Goal: Task Accomplishment & Management: Manage account settings

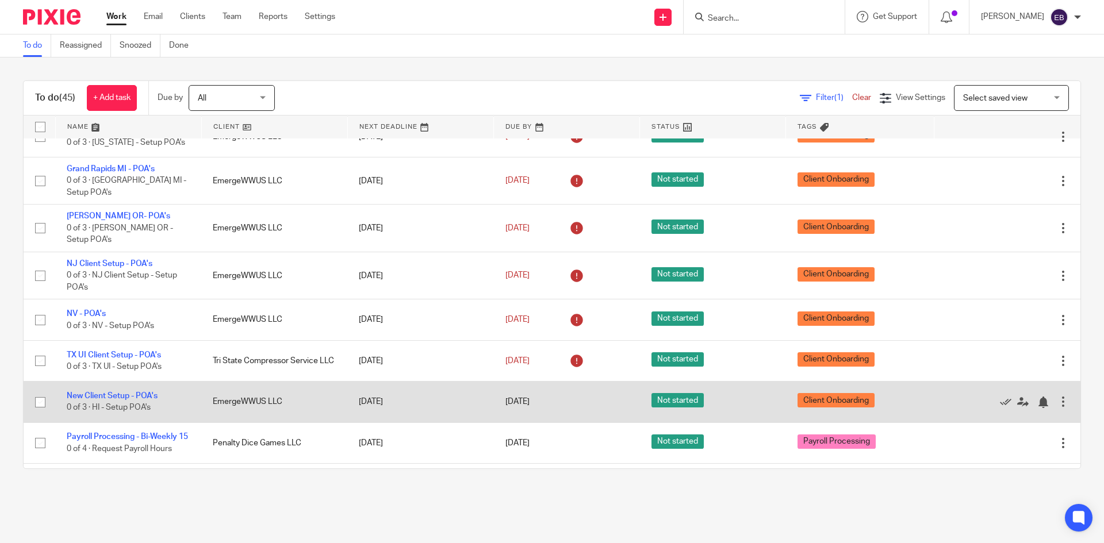
scroll to position [1624, 0]
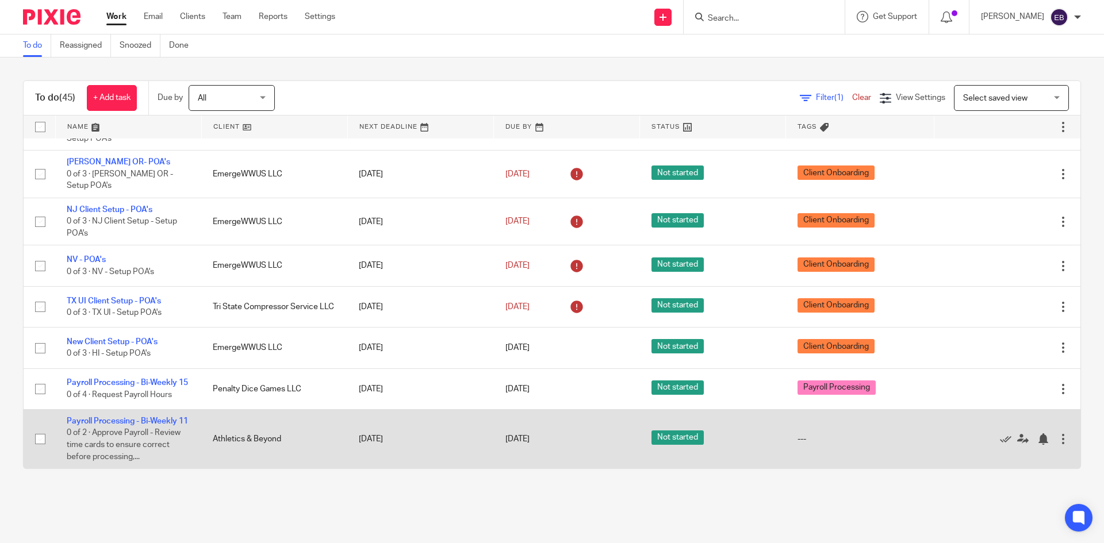
click at [547, 436] on div at bounding box center [1064, 440] width 12 height 12
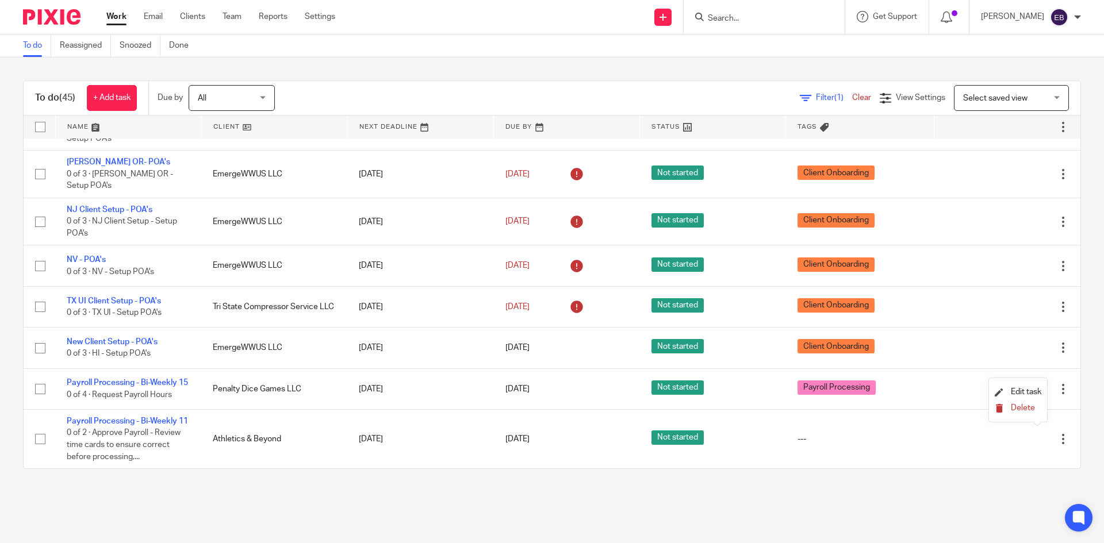
click at [547, 410] on span "Delete" at bounding box center [1023, 408] width 24 height 8
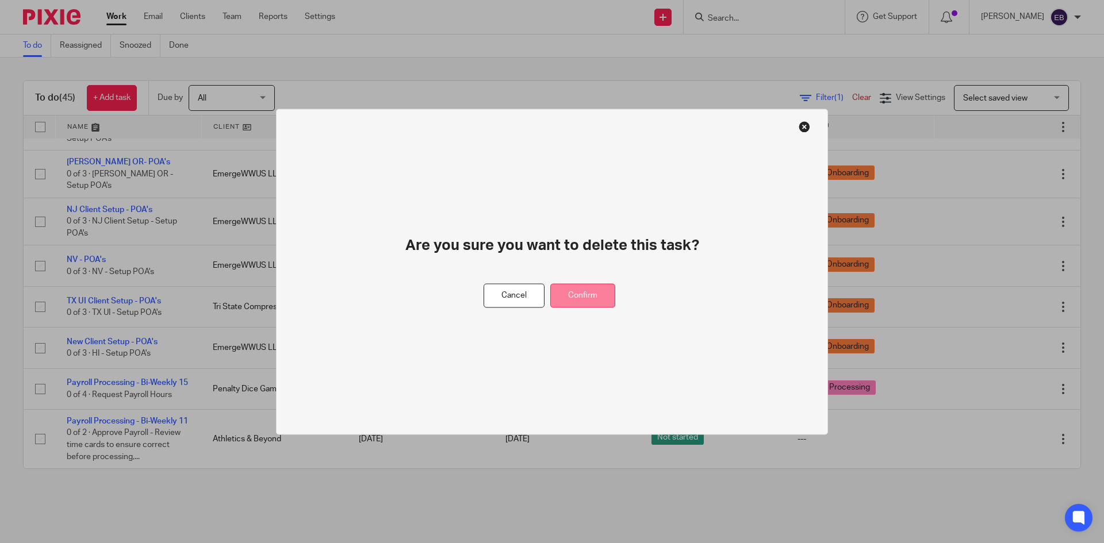
click at [547, 288] on button "Confirm" at bounding box center [582, 296] width 65 height 25
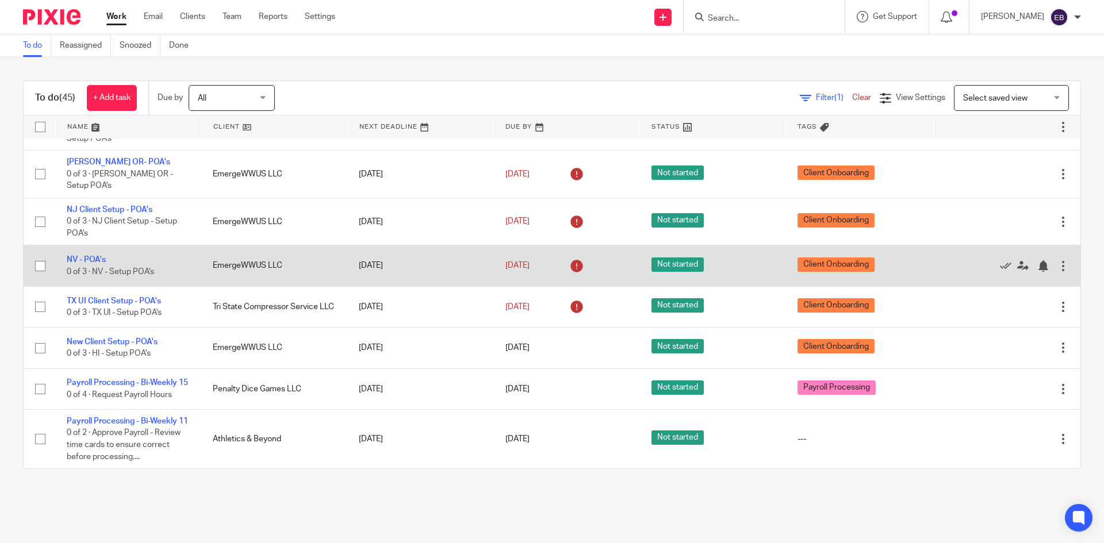
scroll to position [1553, 0]
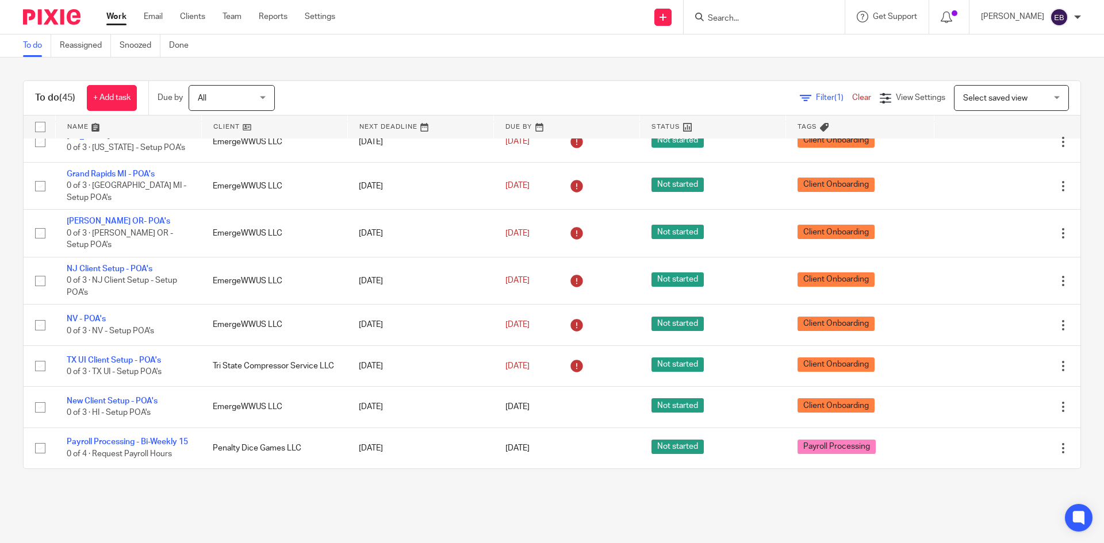
click at [547, 20] on input "Search" at bounding box center [759, 19] width 104 height 10
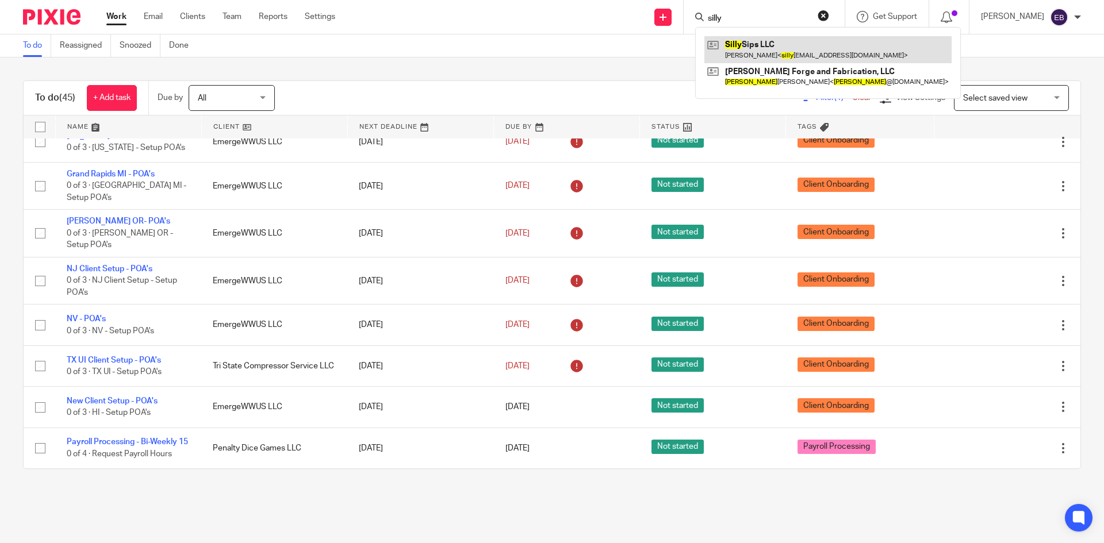
type input "silly"
click at [547, 47] on link at bounding box center [828, 49] width 247 height 26
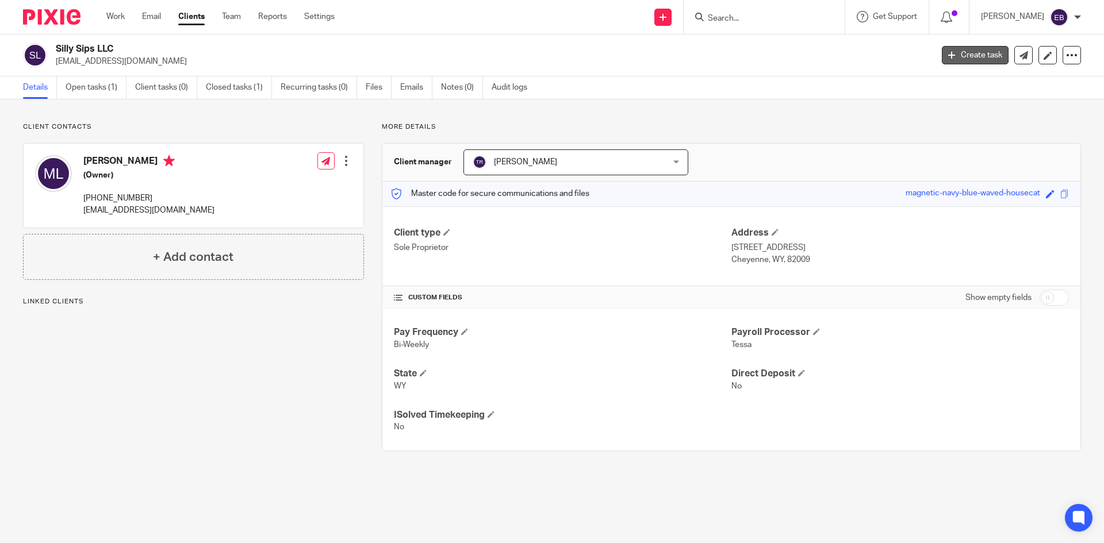
click at [966, 52] on link "Create task" at bounding box center [975, 55] width 67 height 18
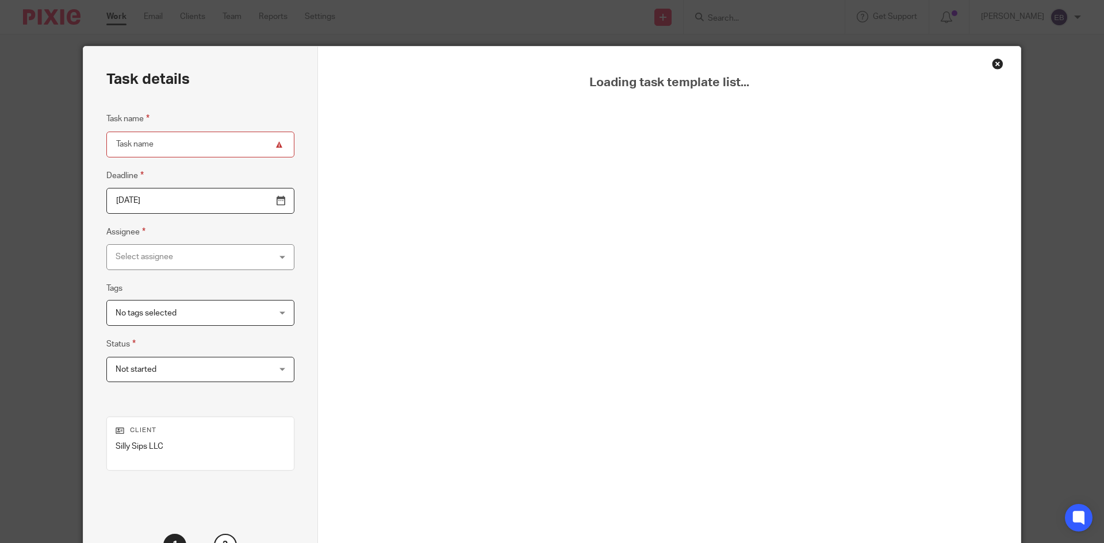
click at [953, 56] on div "Loading task template list..." at bounding box center [669, 321] width 703 height 548
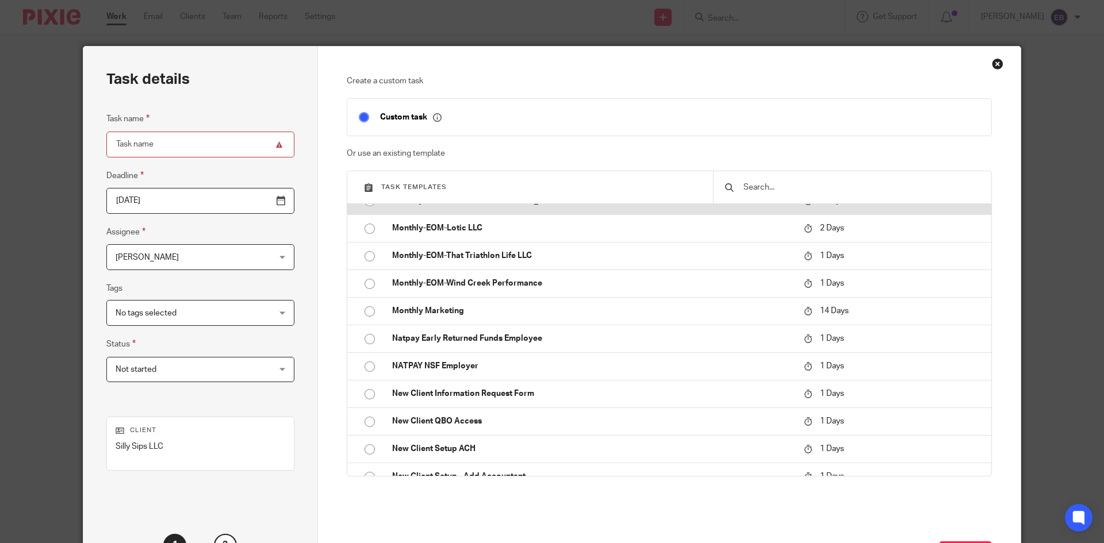
scroll to position [518, 0]
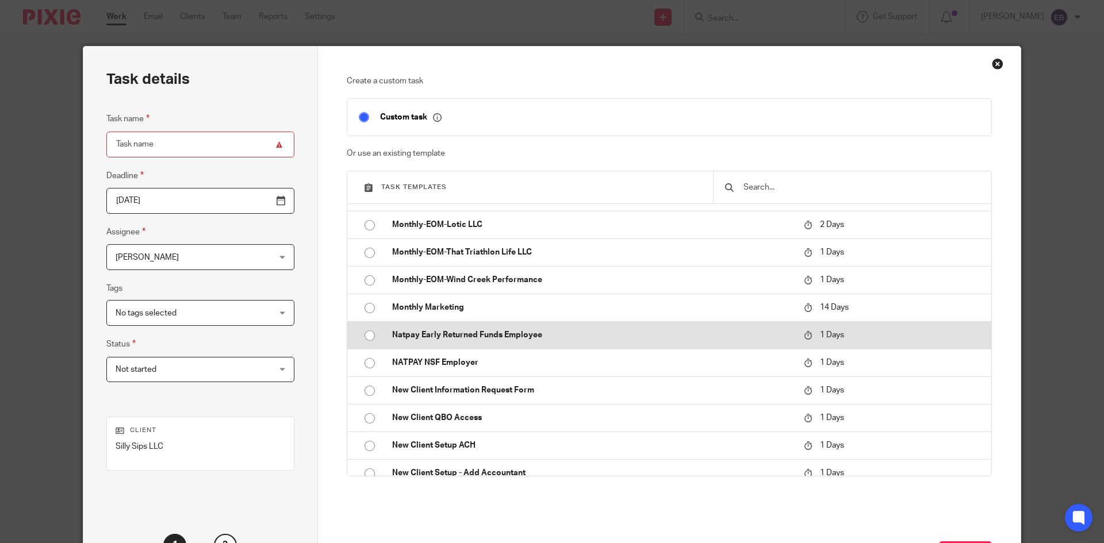
click at [362, 337] on input "radio" at bounding box center [370, 336] width 22 height 22
type input "2025-09-16"
type input "Natpay Early Returned Funds Employee"
checkbox input "false"
radio input "false"
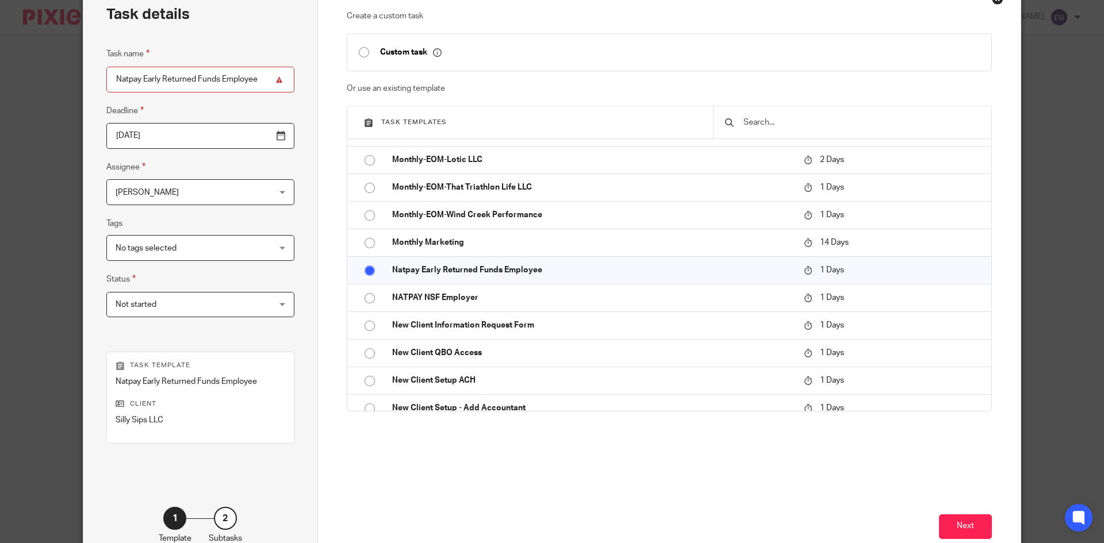
scroll to position [136, 0]
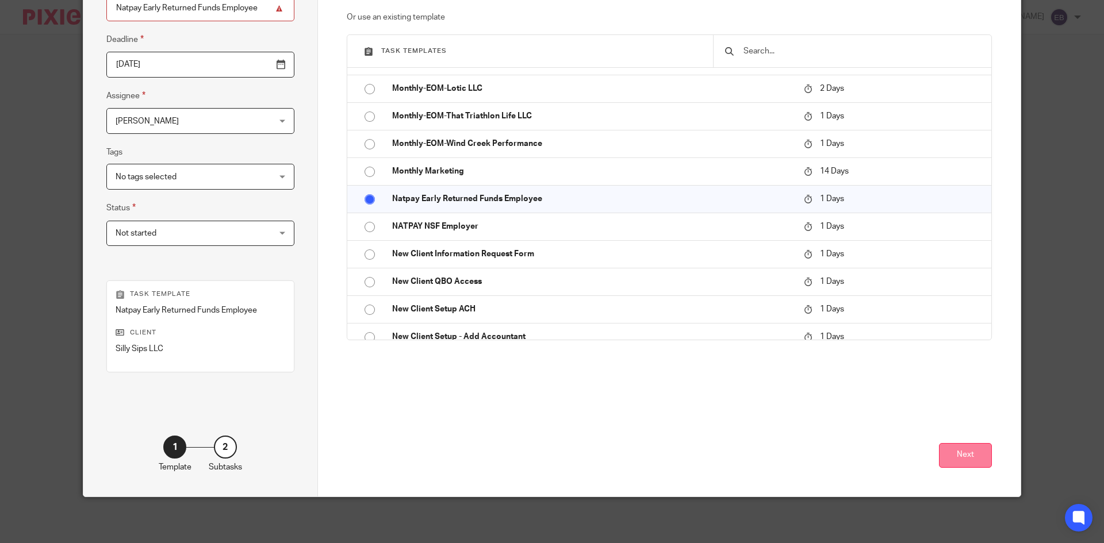
click at [962, 450] on button "Next" at bounding box center [965, 455] width 53 height 25
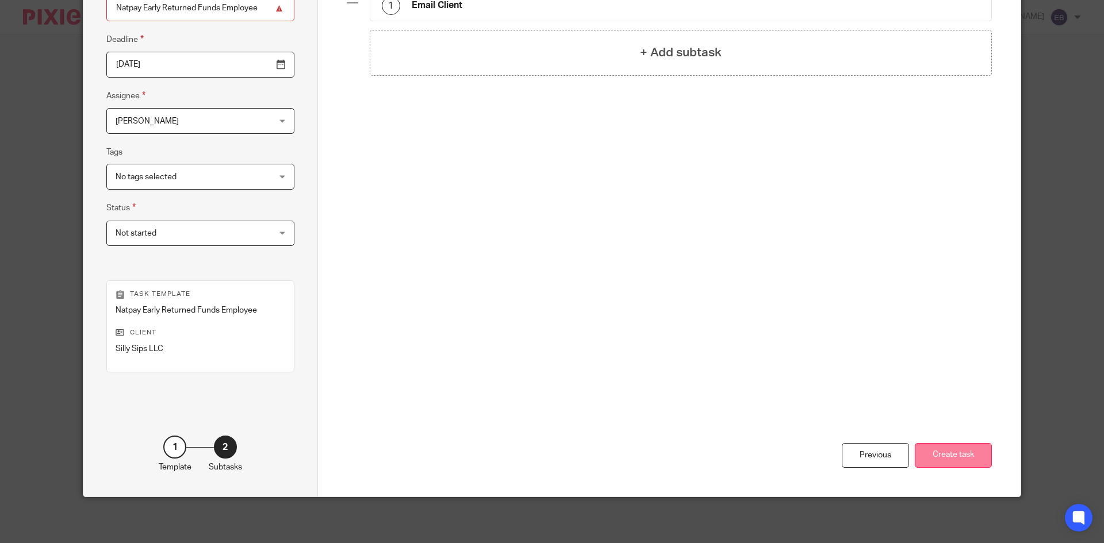
click at [962, 453] on button "Create task" at bounding box center [953, 455] width 77 height 25
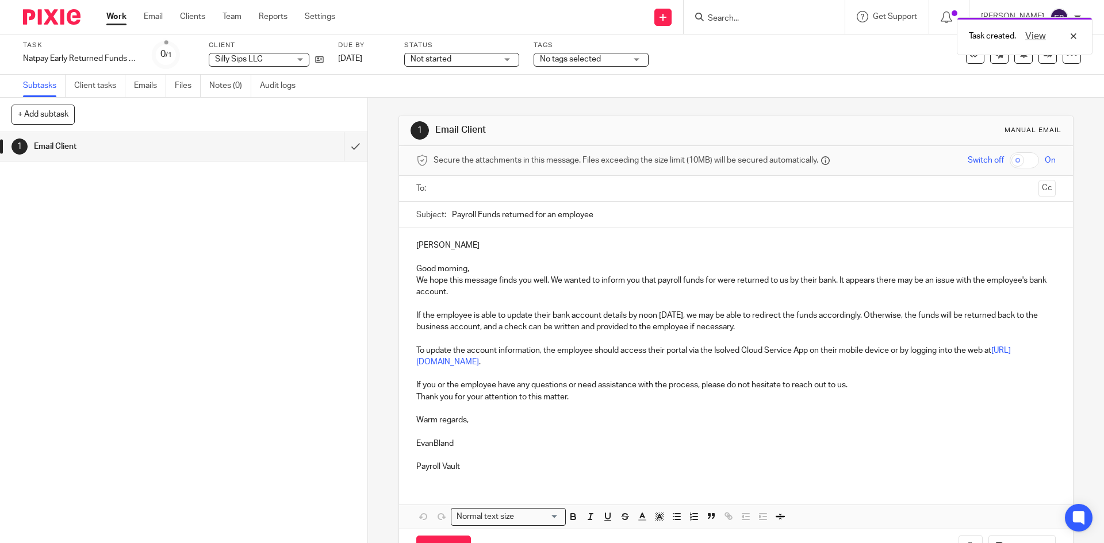
click at [438, 186] on input "text" at bounding box center [736, 188] width 596 height 13
drag, startPoint x: 1028, startPoint y: 188, endPoint x: 997, endPoint y: 193, distance: 30.8
click at [1039, 189] on button "Cc" at bounding box center [1047, 189] width 17 height 17
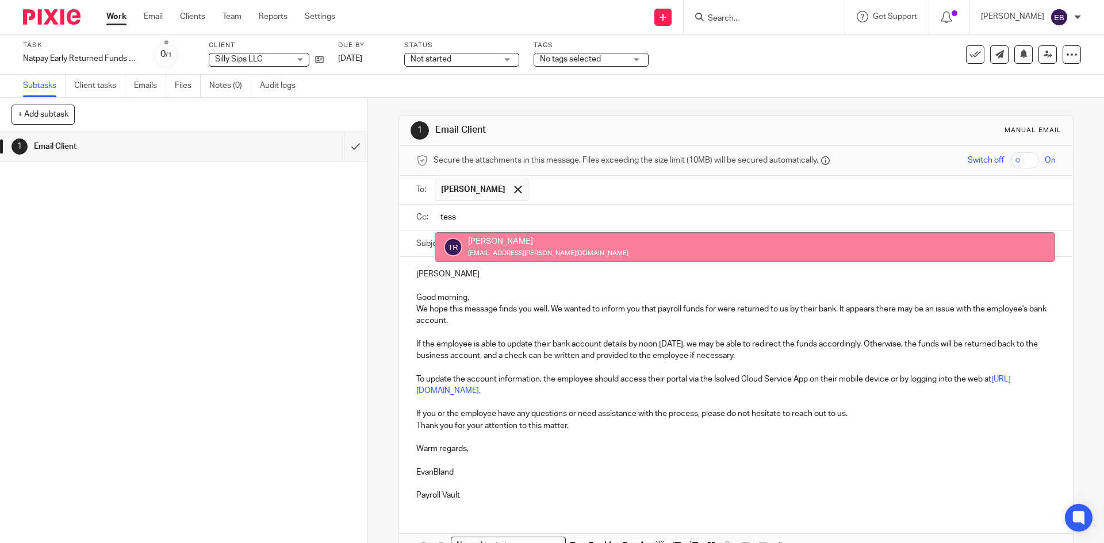
type input "tess"
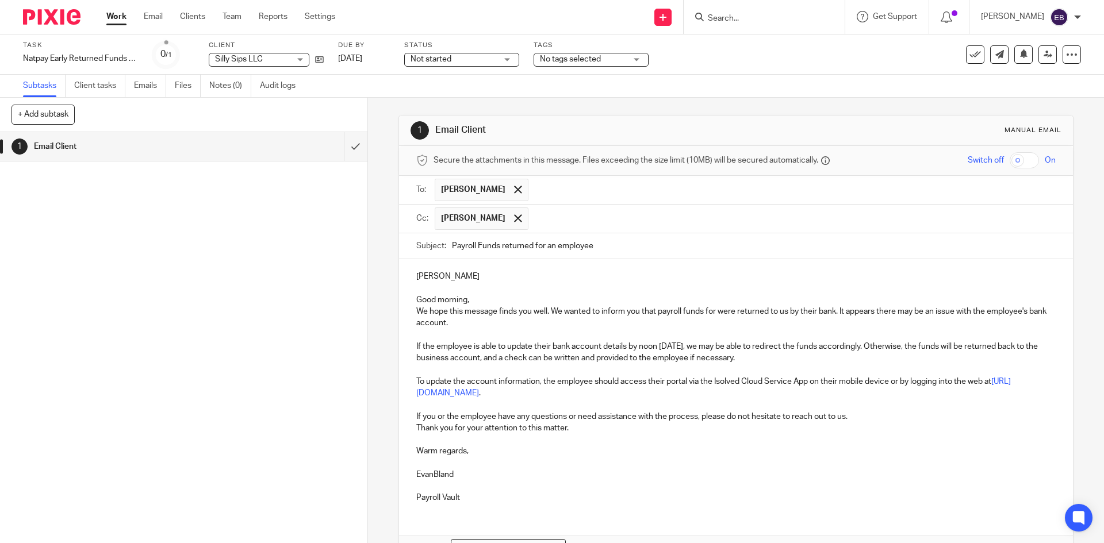
click at [716, 311] on p "We hope this message finds you well. We wanted to inform you that payroll funds…" at bounding box center [735, 318] width 639 height 24
click at [431, 476] on p "EvanBland" at bounding box center [735, 475] width 639 height 12
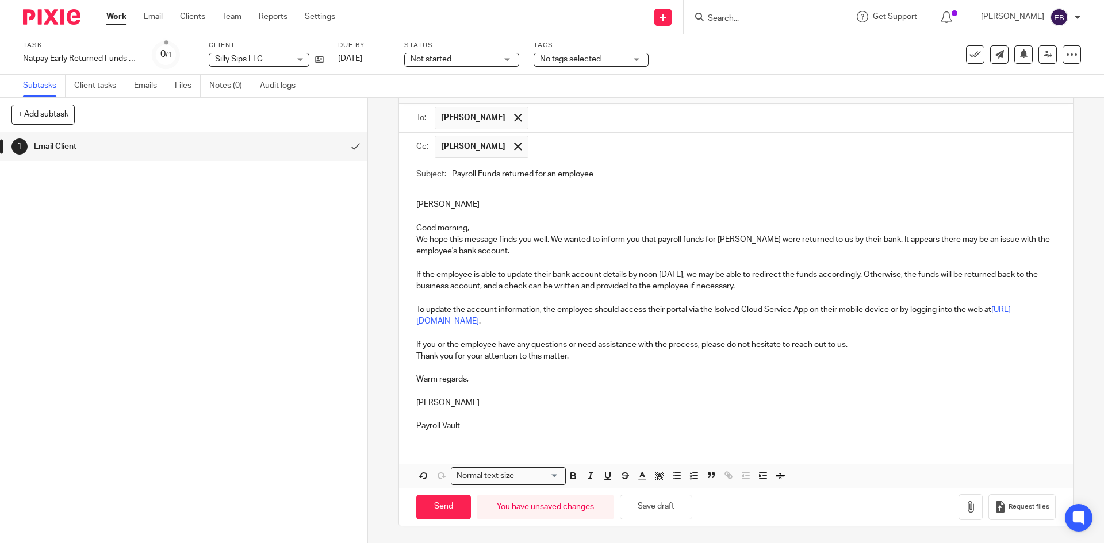
scroll to position [72, 0]
click at [447, 510] on input "Send" at bounding box center [443, 507] width 55 height 25
type input "Sent"
click at [121, 14] on link "Work" at bounding box center [116, 17] width 20 height 12
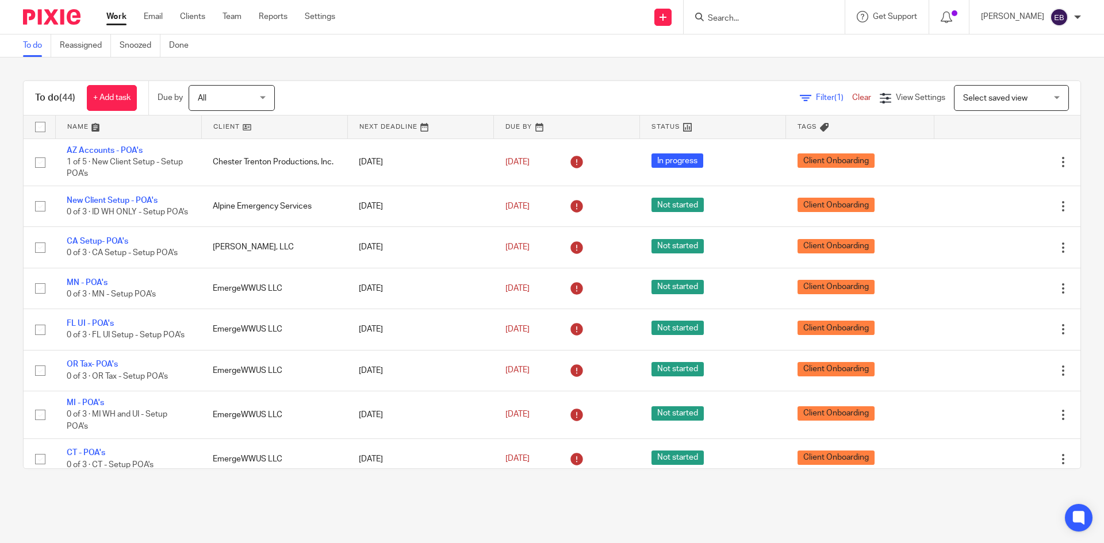
click at [742, 16] on input "Search" at bounding box center [759, 19] width 104 height 10
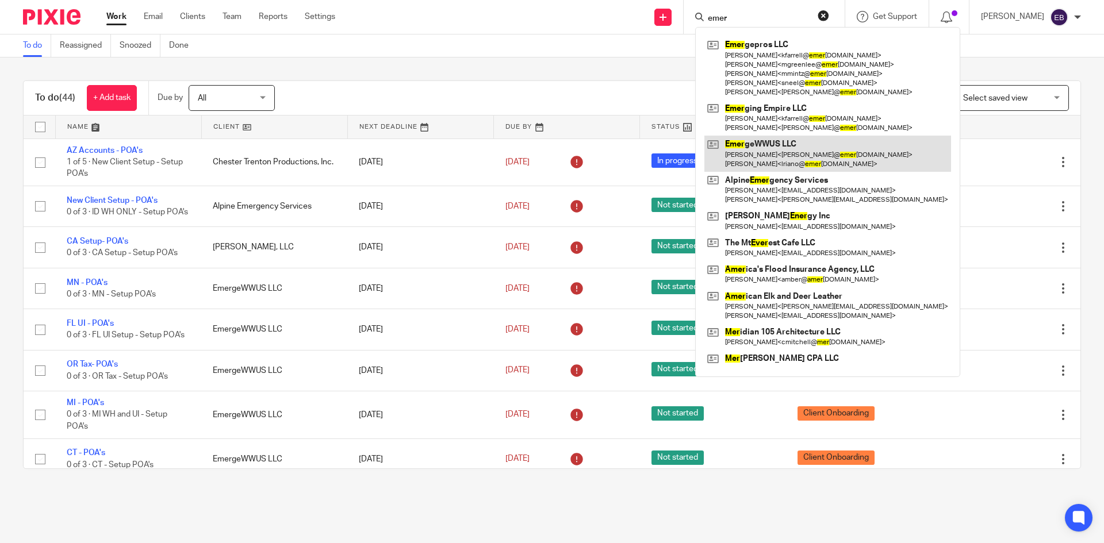
type input "emer"
click at [801, 151] on link at bounding box center [828, 154] width 247 height 36
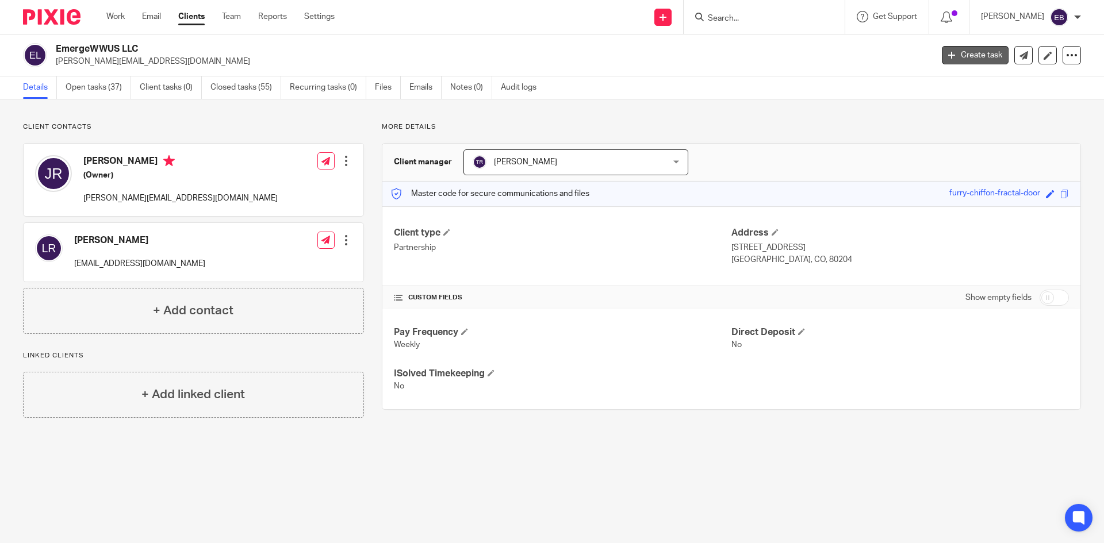
click at [942, 60] on link "Create task" at bounding box center [975, 55] width 67 height 18
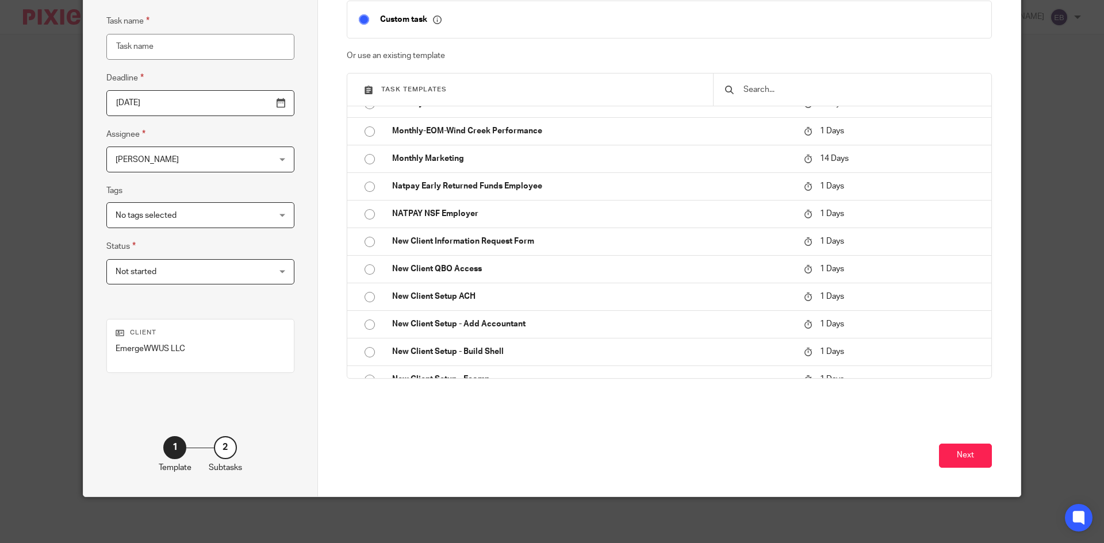
scroll to position [575, 0]
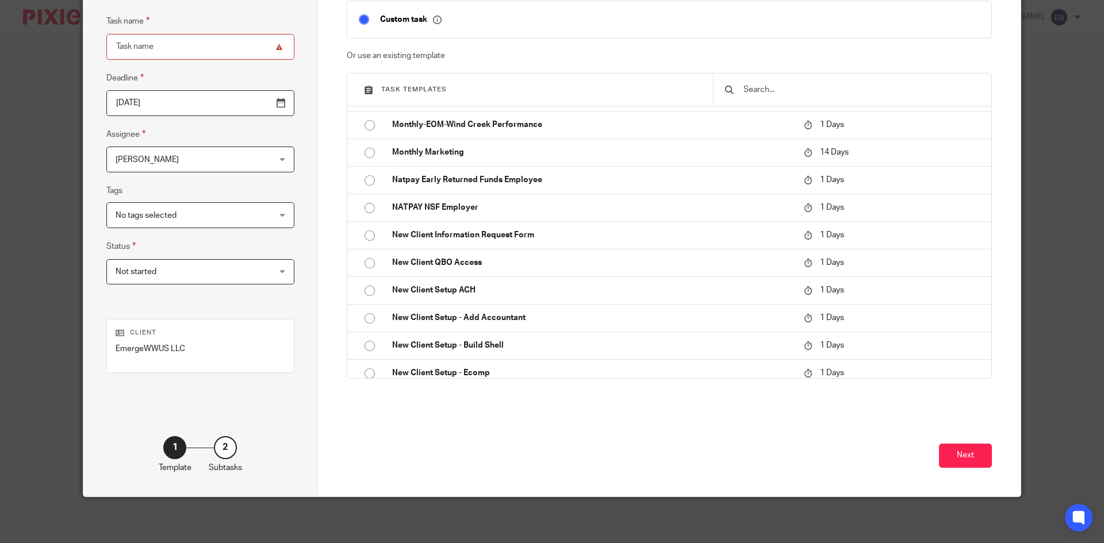
click at [376, 454] on div "Next" at bounding box center [670, 457] width 646 height 80
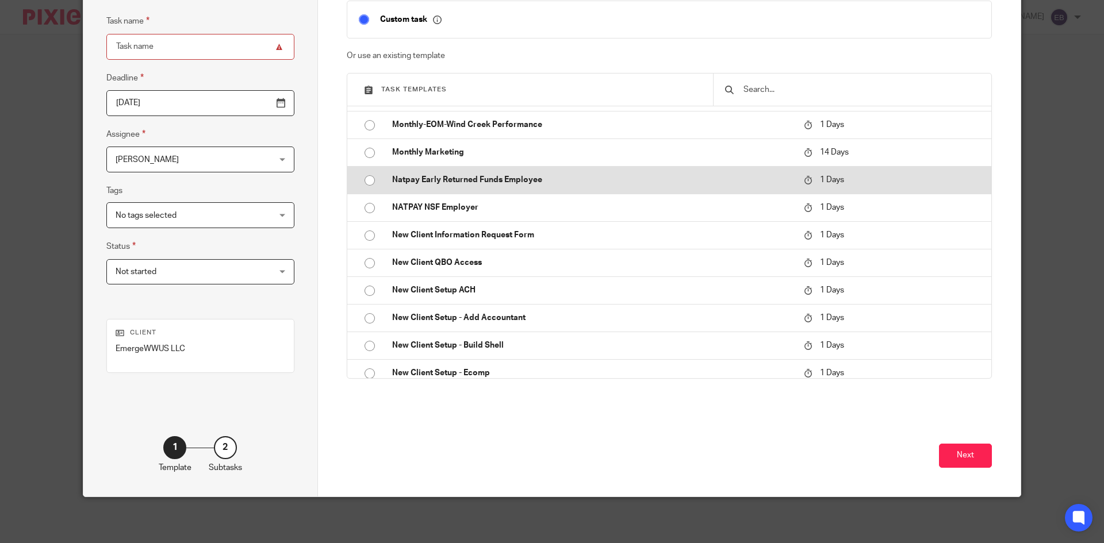
click at [365, 180] on input "radio" at bounding box center [370, 181] width 22 height 22
type input "[DATE]"
type input "Natpay Early Returned Funds Employee"
checkbox input "false"
radio input "false"
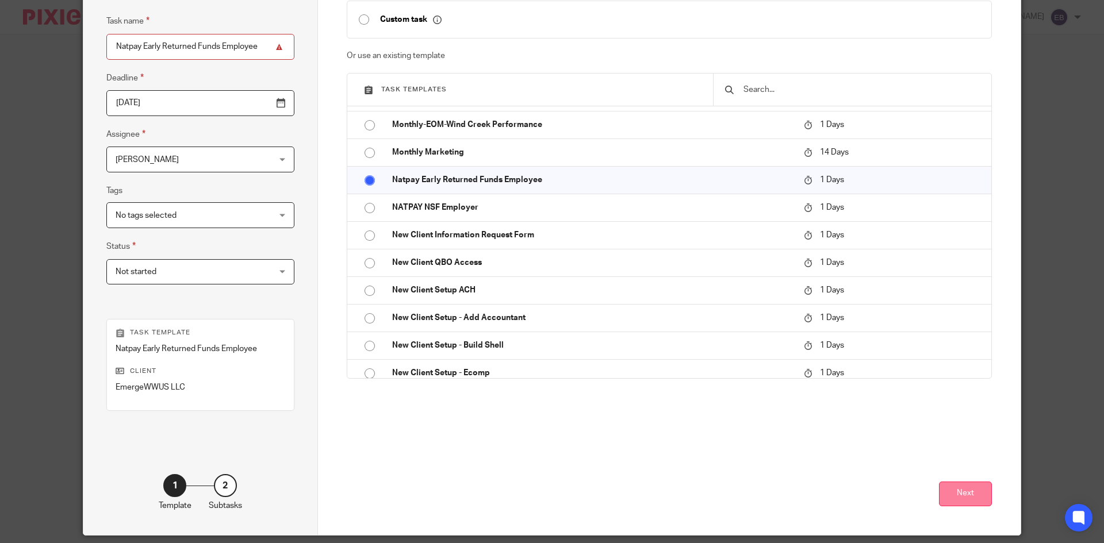
click at [963, 498] on button "Next" at bounding box center [965, 494] width 53 height 25
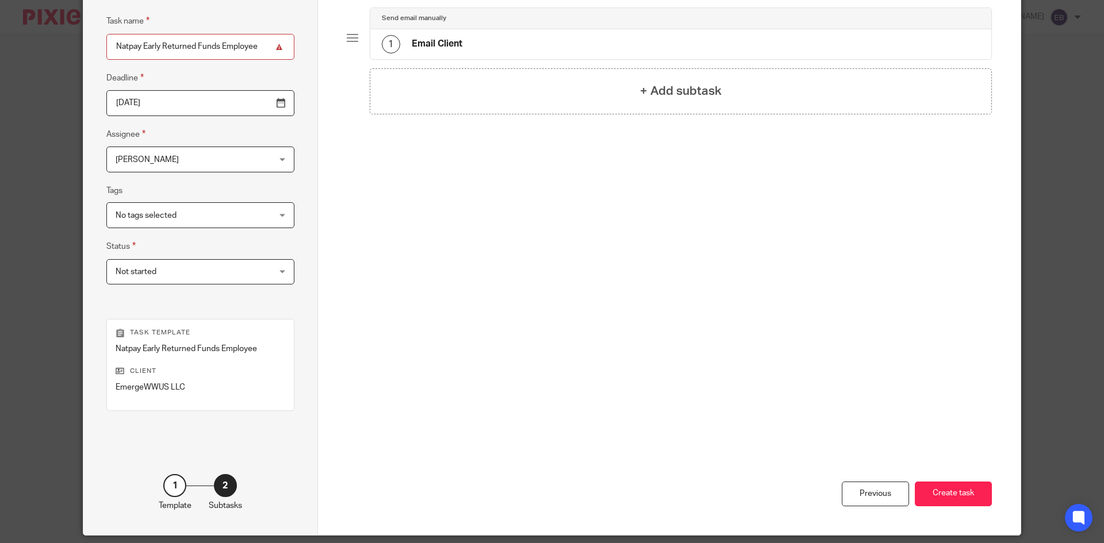
click at [623, 51] on div "1 Email Client" at bounding box center [681, 44] width 622 height 30
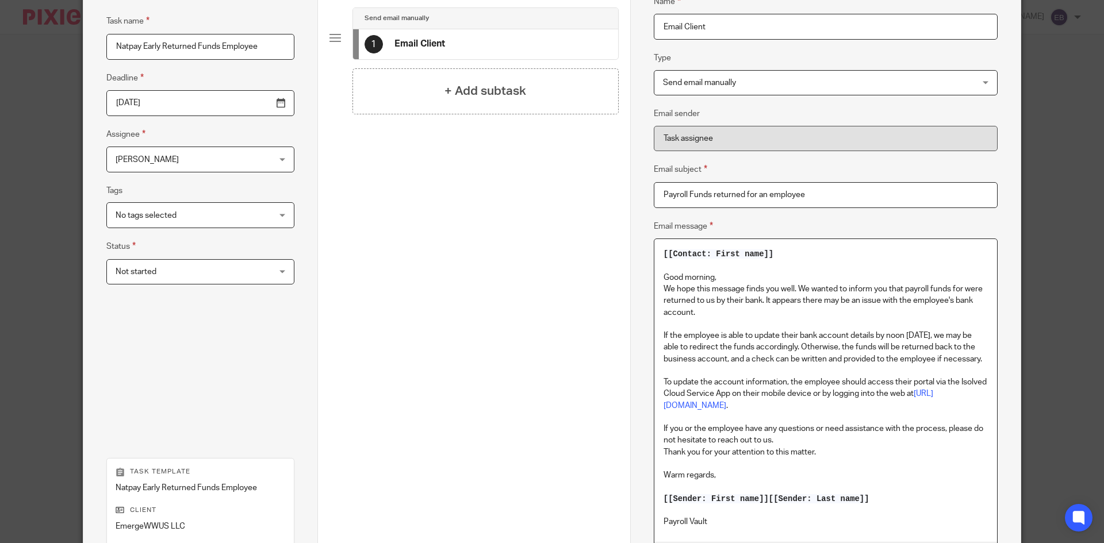
click at [963, 284] on p "We hope this message finds you well. We wanted to inform you that payroll funds…" at bounding box center [826, 301] width 324 height 35
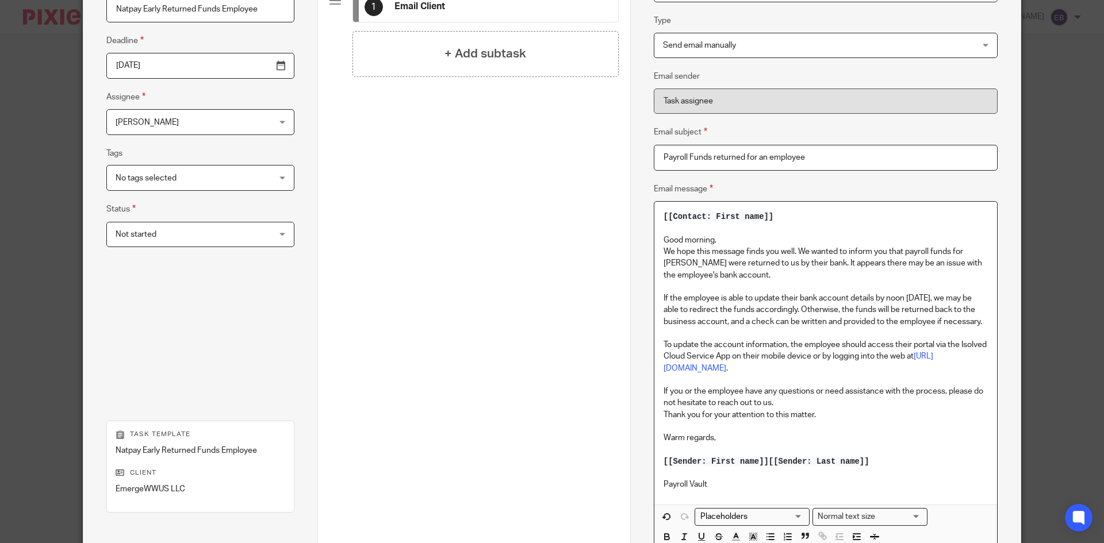
scroll to position [155, 0]
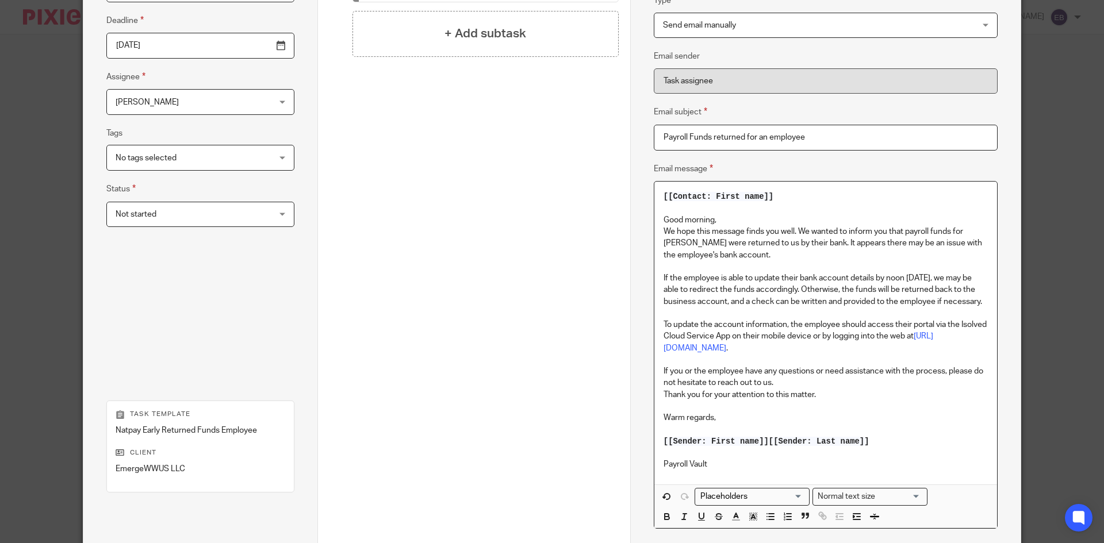
click at [769, 439] on span "[[Sender: Last name]]" at bounding box center [819, 441] width 101 height 9
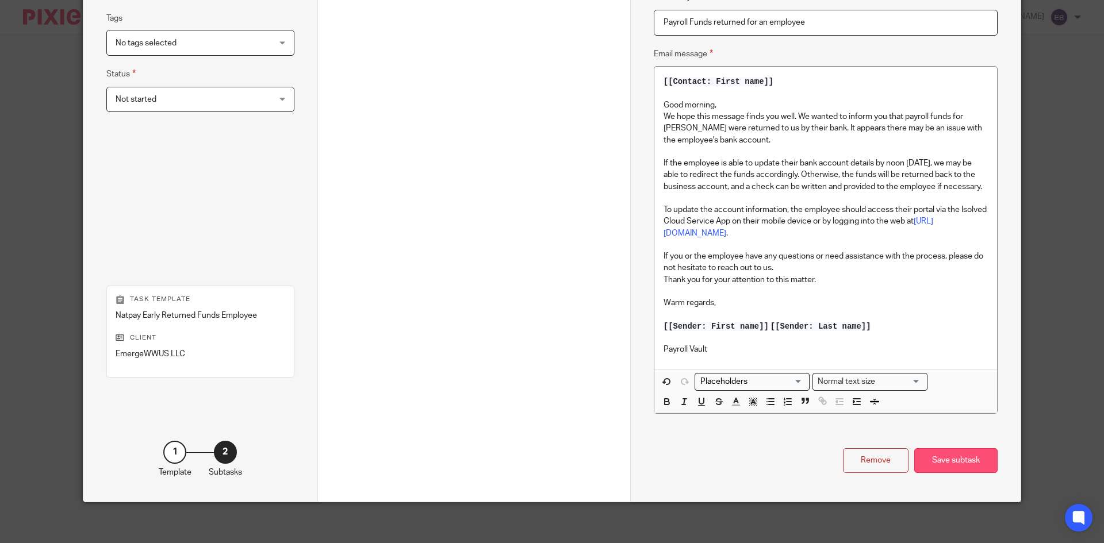
click at [952, 460] on div "Save subtask" at bounding box center [955, 461] width 83 height 25
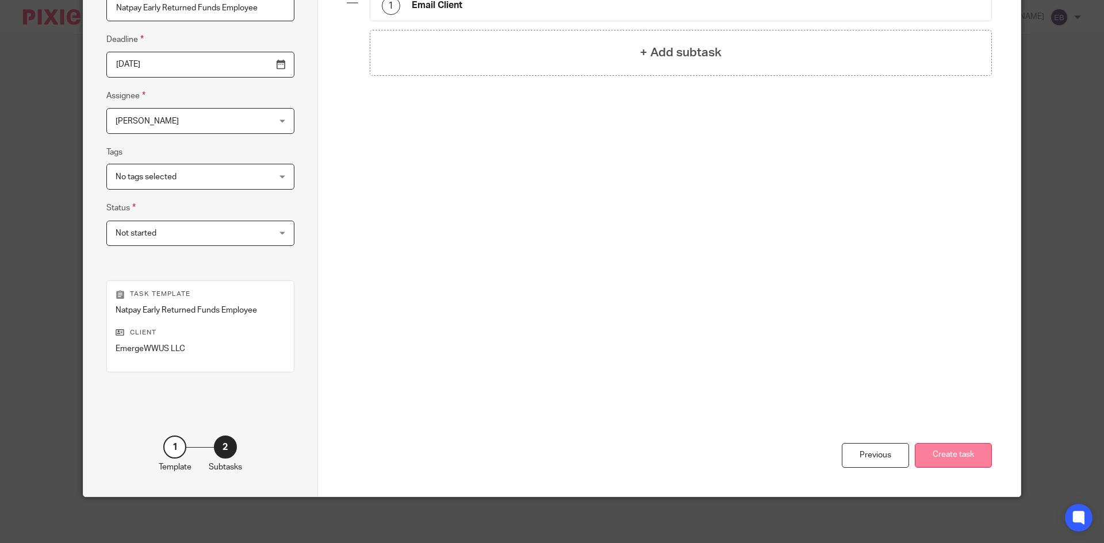
click at [949, 449] on button "Create task" at bounding box center [953, 455] width 77 height 25
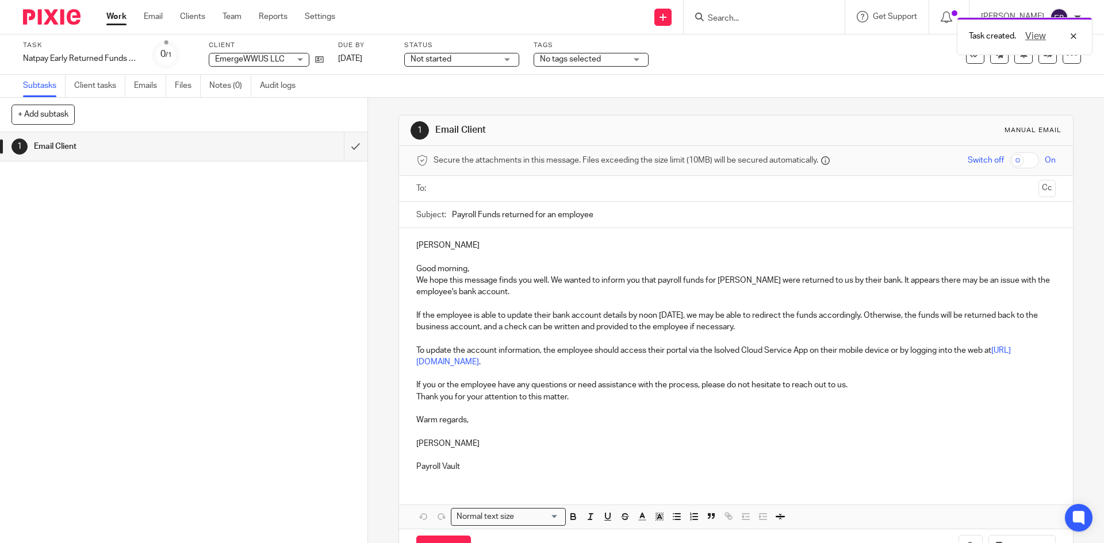
click at [525, 179] on div at bounding box center [736, 189] width 603 height 26
click at [519, 185] on input "text" at bounding box center [736, 188] width 596 height 13
drag, startPoint x: 438, startPoint y: 247, endPoint x: 389, endPoint y: 248, distance: 48.9
click at [389, 247] on div "1 Email Client Manual email Secure the attachments in this message. Files excee…" at bounding box center [736, 321] width 736 height 446
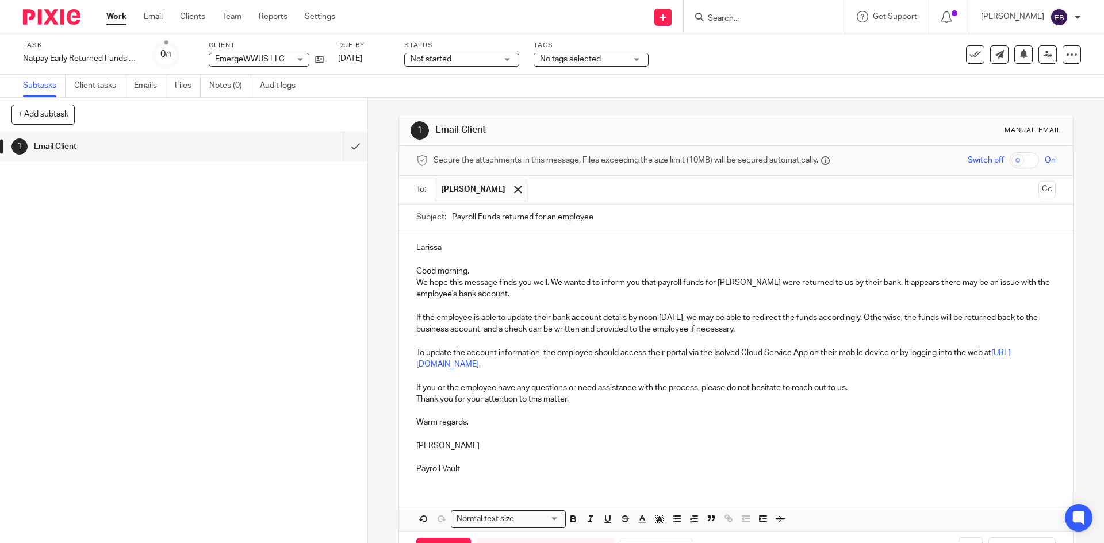
drag, startPoint x: 1024, startPoint y: 186, endPoint x: 1013, endPoint y: 192, distance: 12.3
click at [1039, 186] on button "Cc" at bounding box center [1047, 189] width 17 height 17
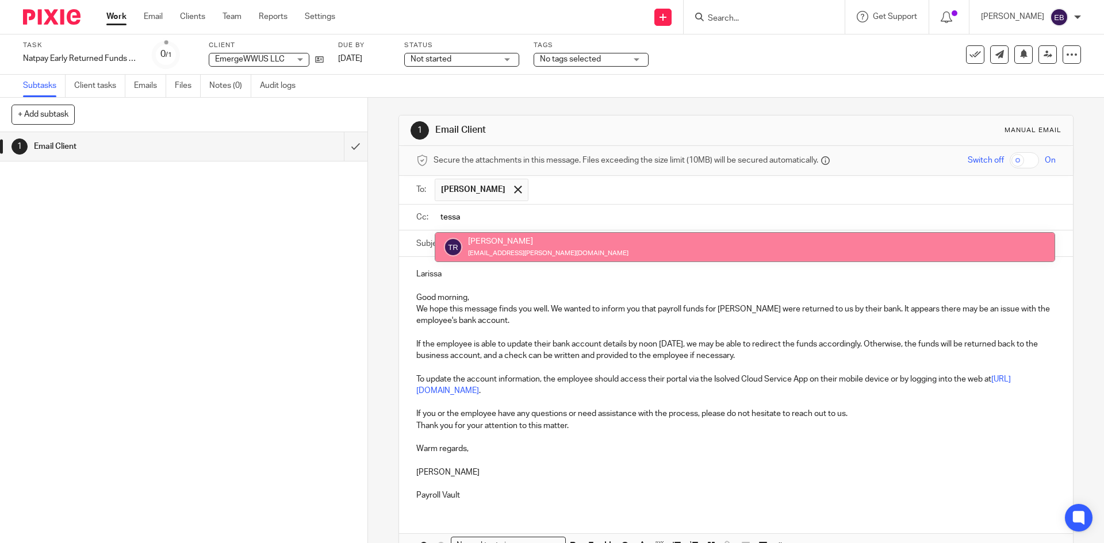
type input "tessa"
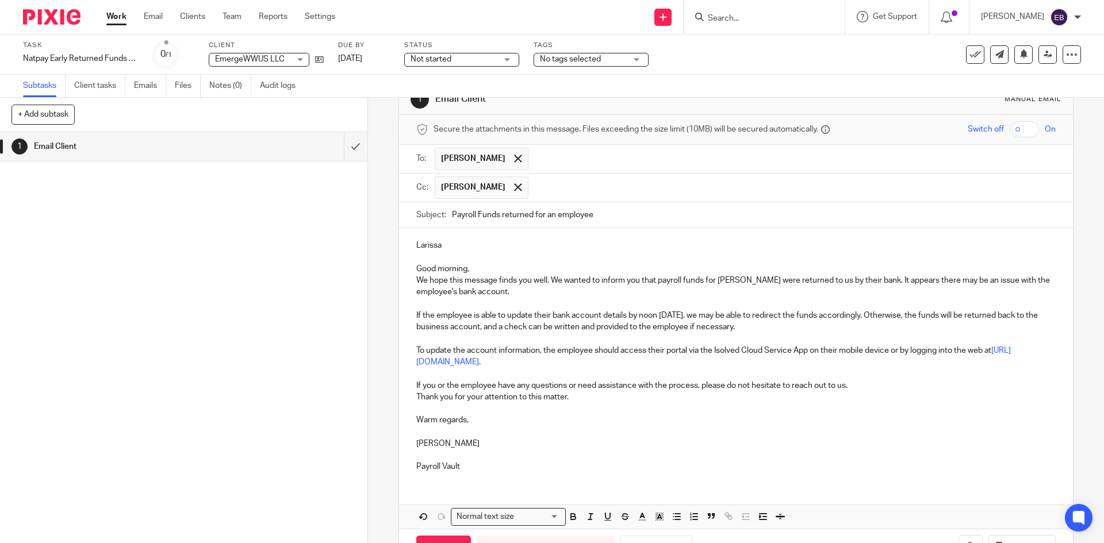
scroll to position [58, 0]
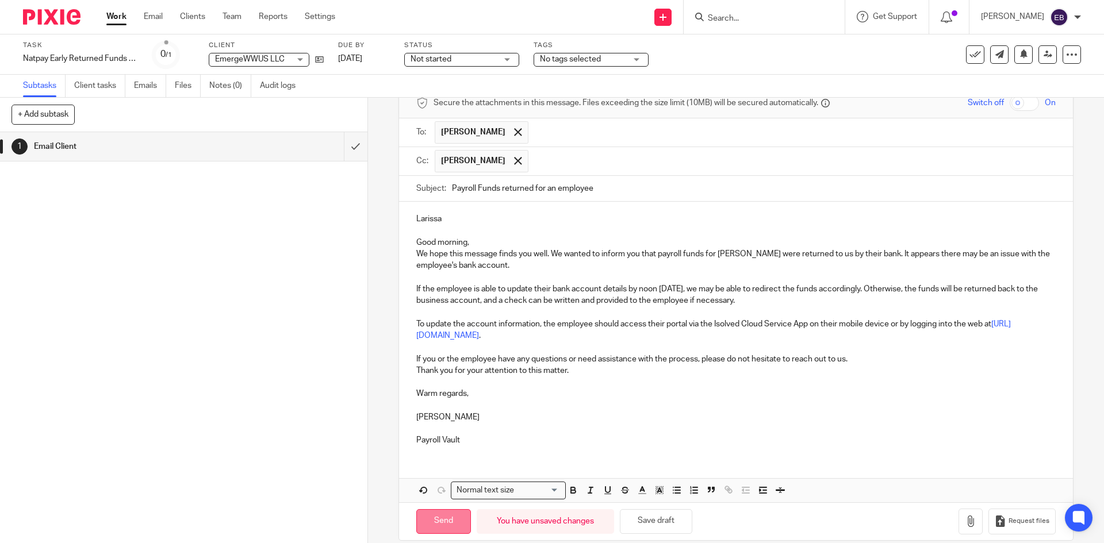
click at [438, 519] on input "Send" at bounding box center [443, 522] width 55 height 25
type input "Sent"
click at [109, 16] on link "Work" at bounding box center [116, 17] width 20 height 12
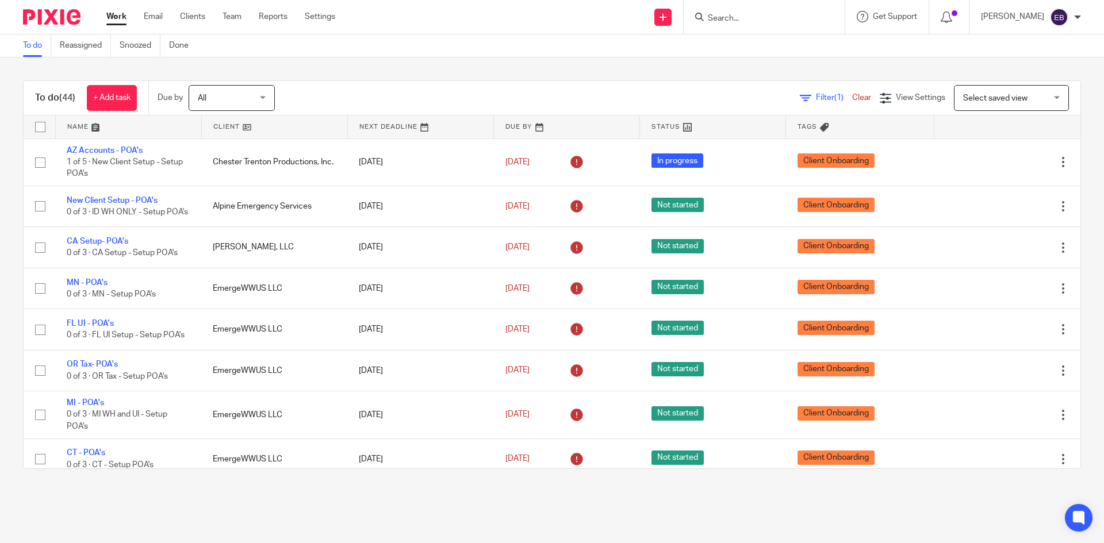
click at [257, 68] on div "To do (44) + Add task Due by All All Today Tomorrow This week Next week This mo…" at bounding box center [552, 275] width 1104 height 435
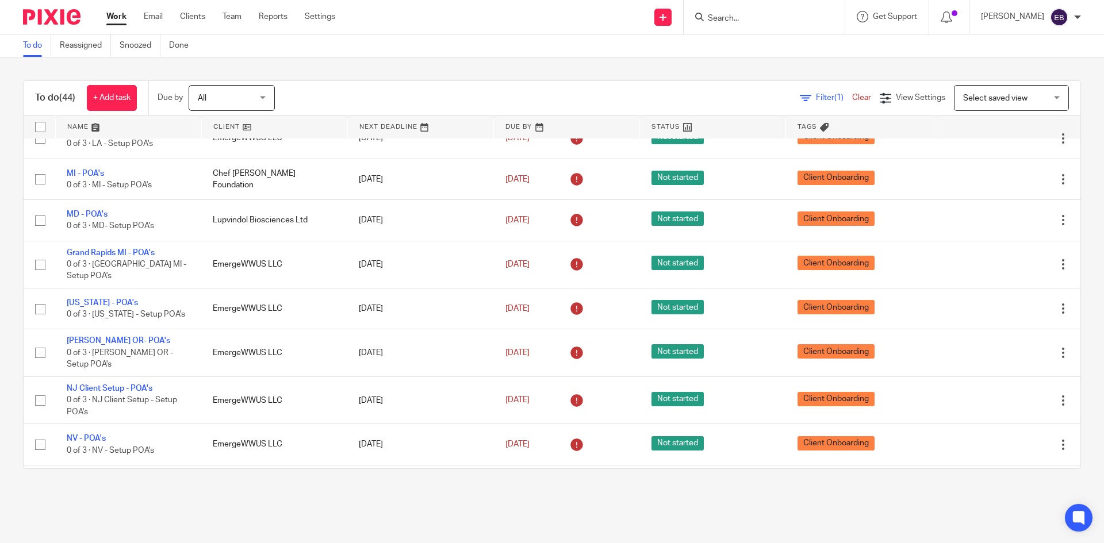
scroll to position [1553, 0]
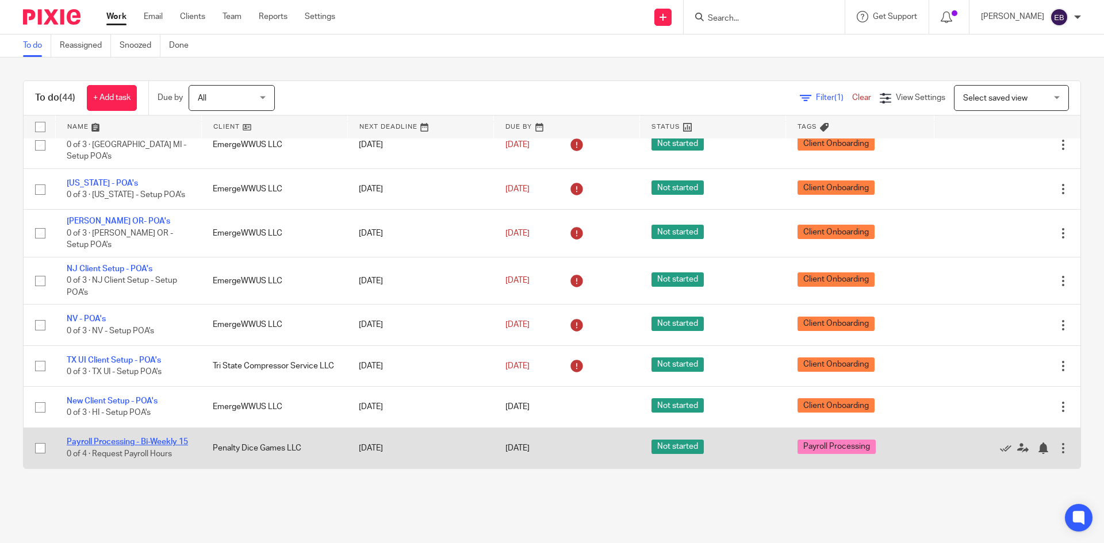
click at [110, 438] on link "Payroll Processing - Bi-Weekly 15" at bounding box center [127, 442] width 121 height 8
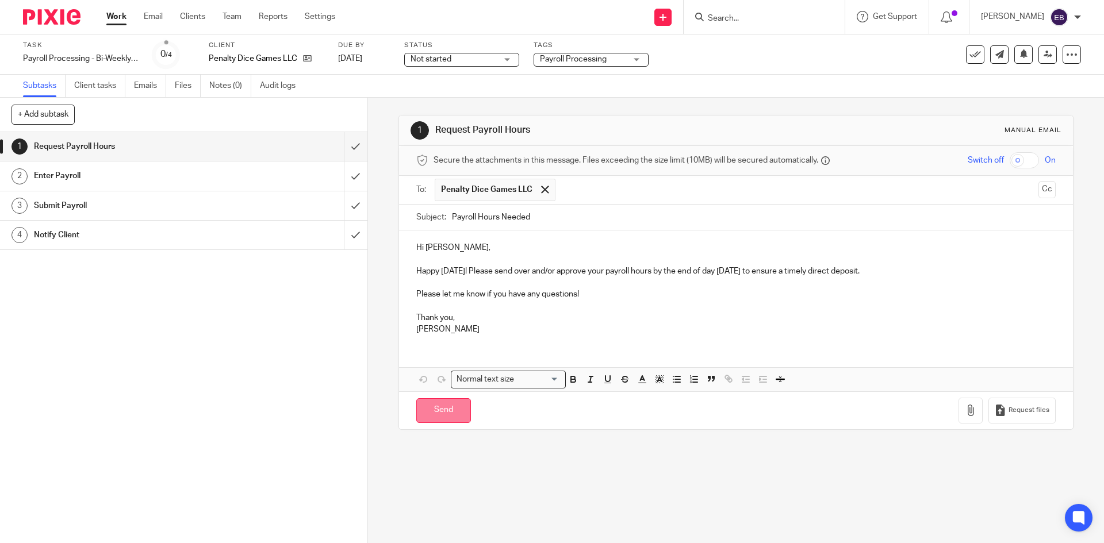
click at [442, 404] on input "Send" at bounding box center [443, 411] width 55 height 25
type input "Sent"
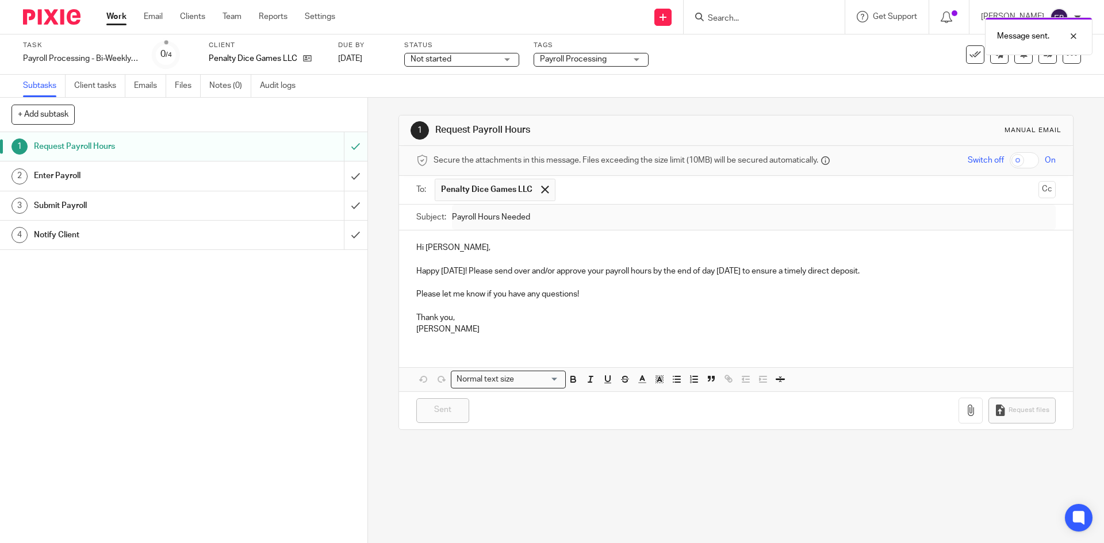
click at [110, 16] on link "Work" at bounding box center [116, 17] width 20 height 12
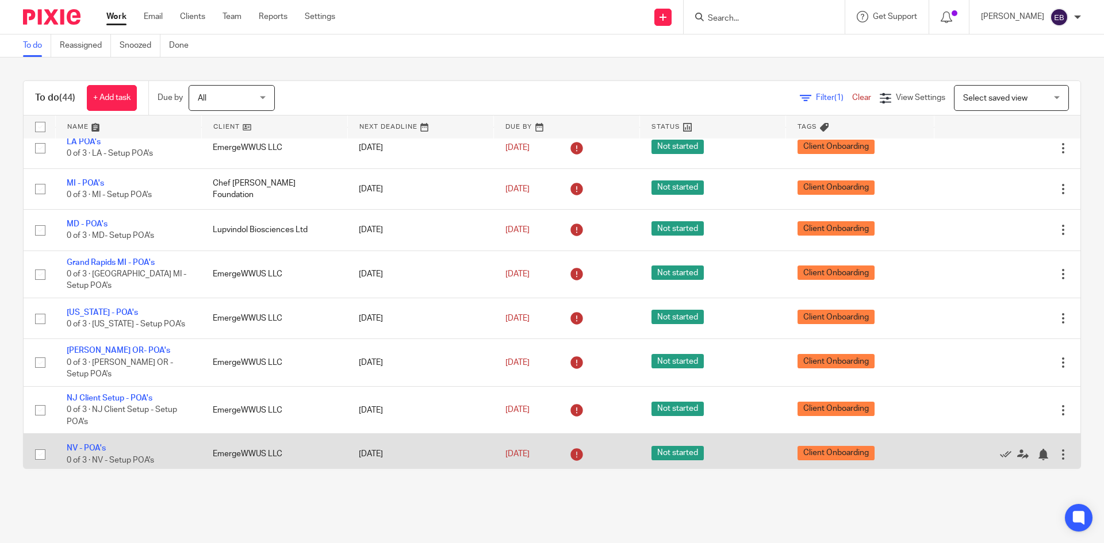
scroll to position [1553, 0]
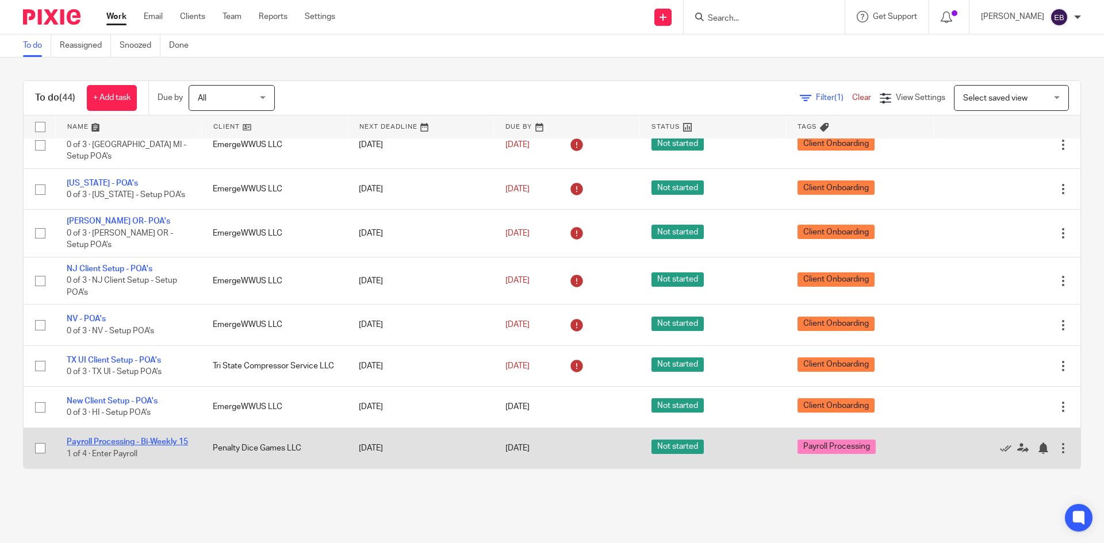
click at [157, 438] on link "Payroll Processing - Bi-Weekly 15" at bounding box center [127, 442] width 121 height 8
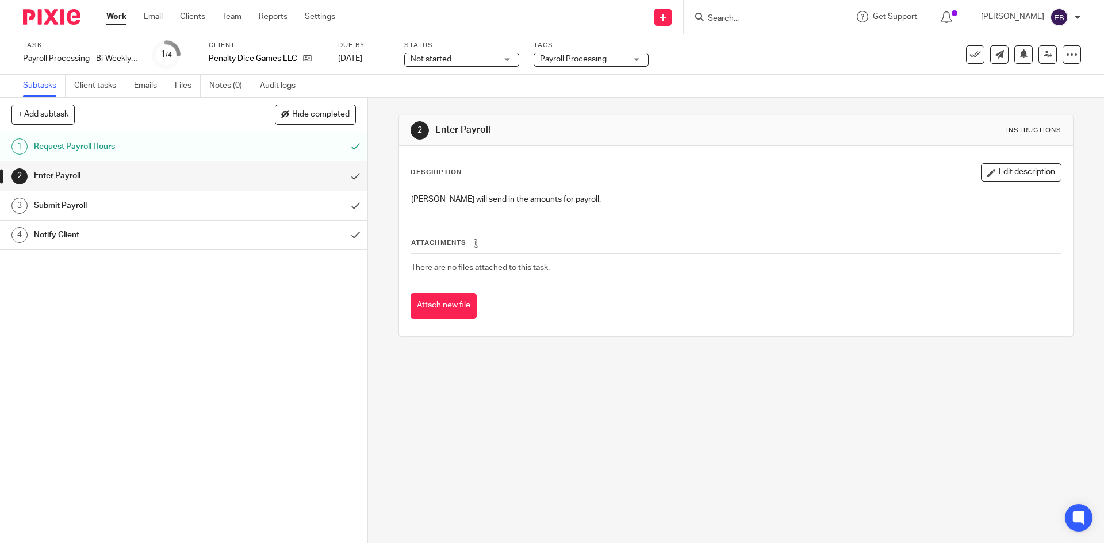
click at [265, 330] on div "1 Request Payroll Hours 2 Enter Payroll 3 Submit Payroll 4 Notify Client" at bounding box center [184, 337] width 368 height 411
click at [117, 17] on link "Work" at bounding box center [116, 17] width 20 height 12
